Goal: Find specific page/section: Find specific page/section

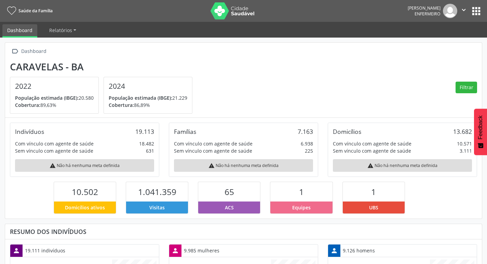
scroll to position [114, 159]
click at [473, 12] on button "apps" at bounding box center [477, 11] width 12 height 12
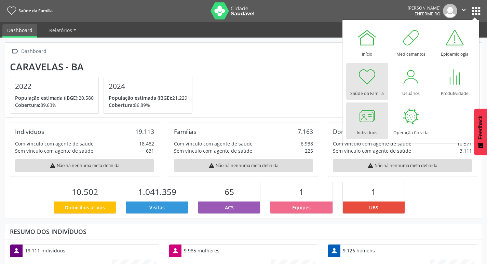
click at [367, 117] on div at bounding box center [367, 116] width 21 height 21
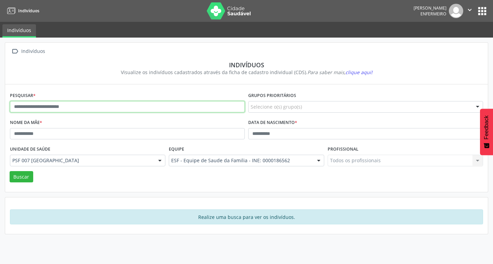
drag, startPoint x: 74, startPoint y: 105, endPoint x: 70, endPoint y: 103, distance: 3.7
click at [73, 105] on input "text" at bounding box center [127, 107] width 235 height 12
type input "**********"
click at [10, 171] on button "Buscar" at bounding box center [22, 177] width 24 height 12
